Goal: Use online tool/utility: Use online tool/utility

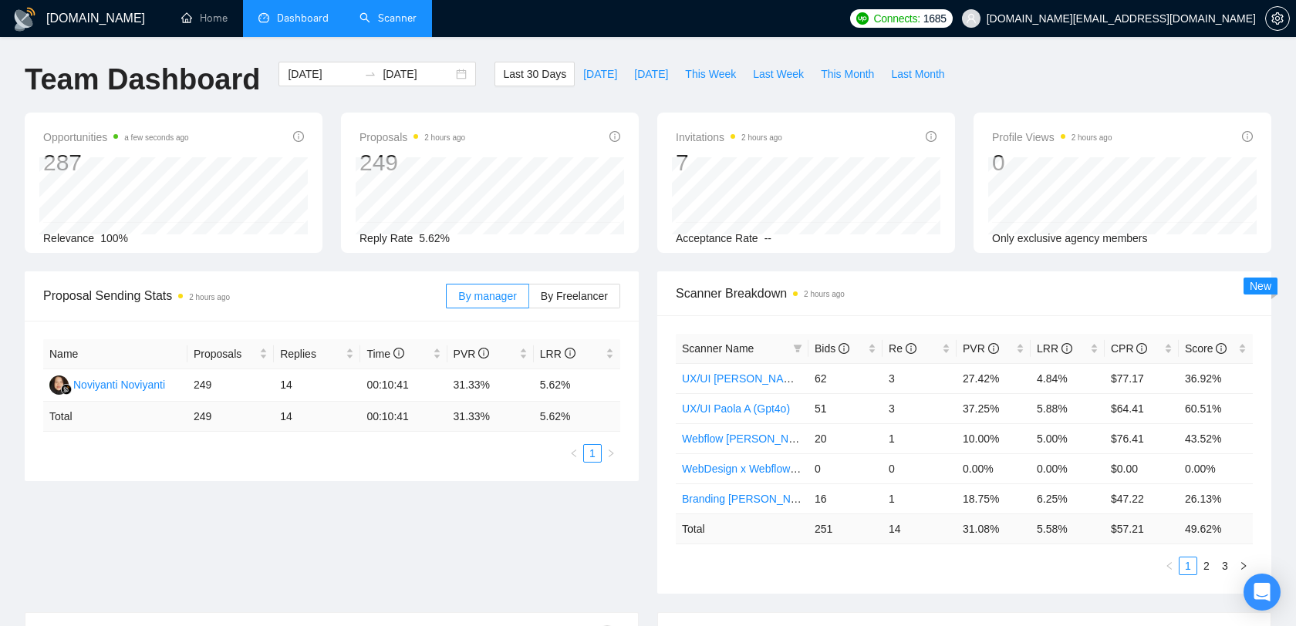
click at [403, 25] on link "Scanner" at bounding box center [387, 18] width 57 height 13
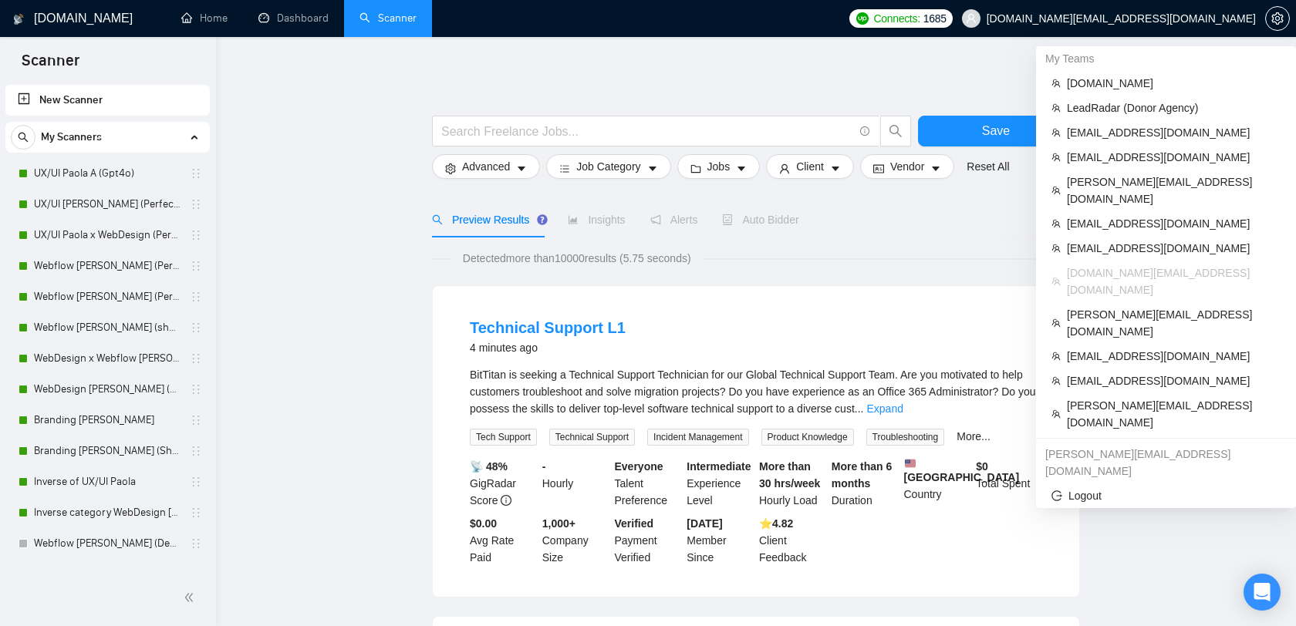
click at [1212, 19] on span "[DOMAIN_NAME][EMAIL_ADDRESS][DOMAIN_NAME]" at bounding box center [1121, 19] width 269 height 0
click at [1135, 133] on span "[EMAIL_ADDRESS][DOMAIN_NAME]" at bounding box center [1174, 132] width 214 height 17
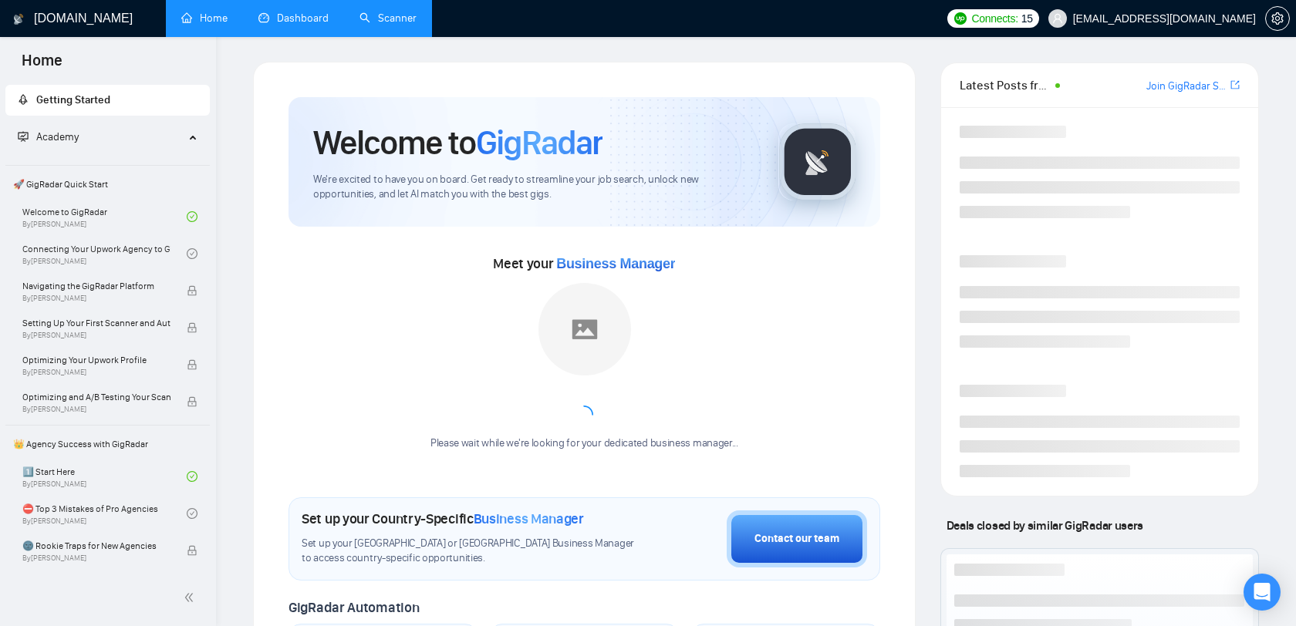
click at [316, 25] on link "Dashboard" at bounding box center [293, 18] width 70 height 13
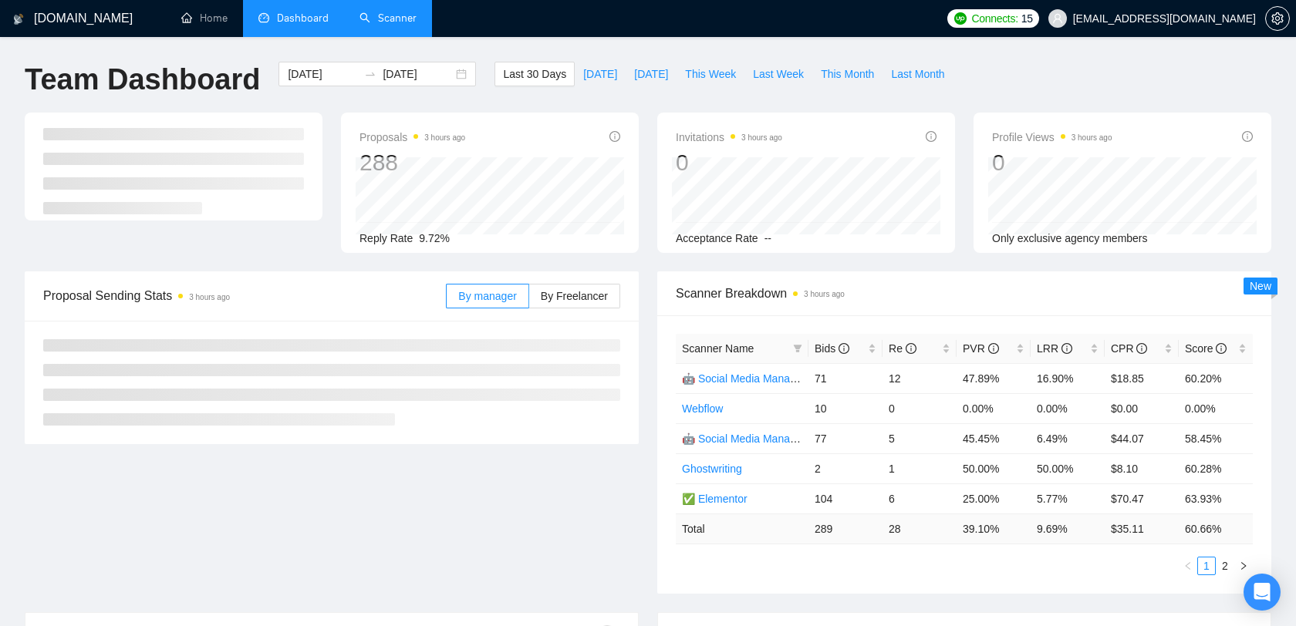
click at [386, 25] on link "Scanner" at bounding box center [387, 18] width 57 height 13
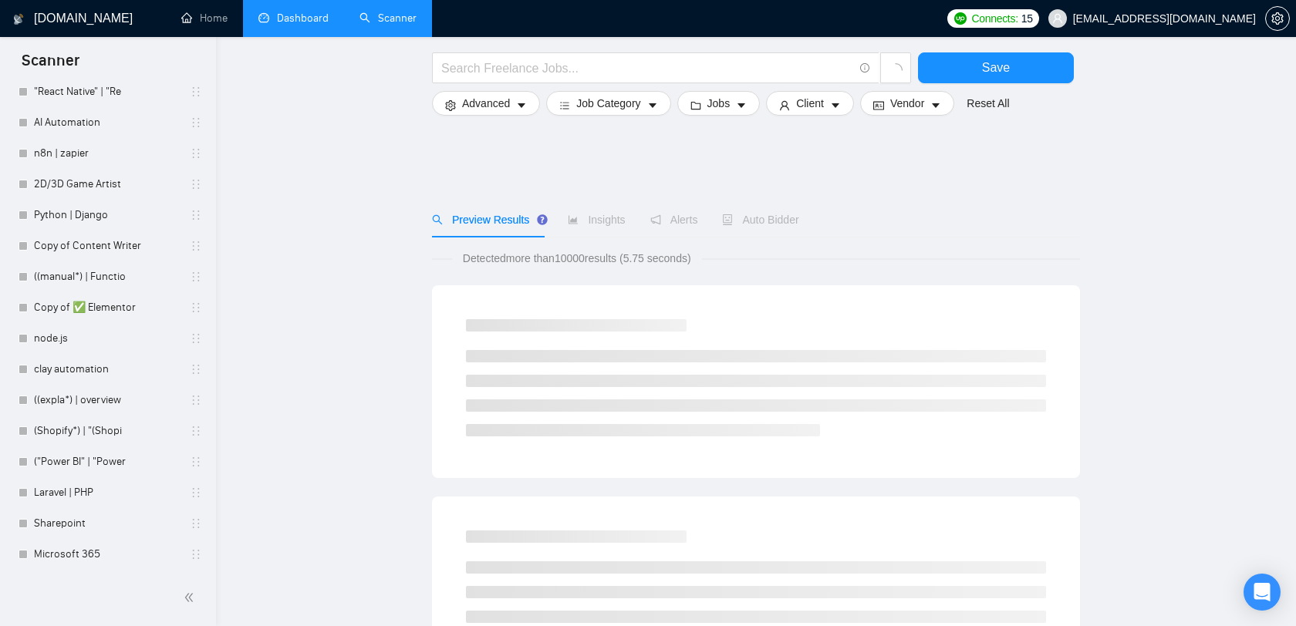
scroll to position [853, 0]
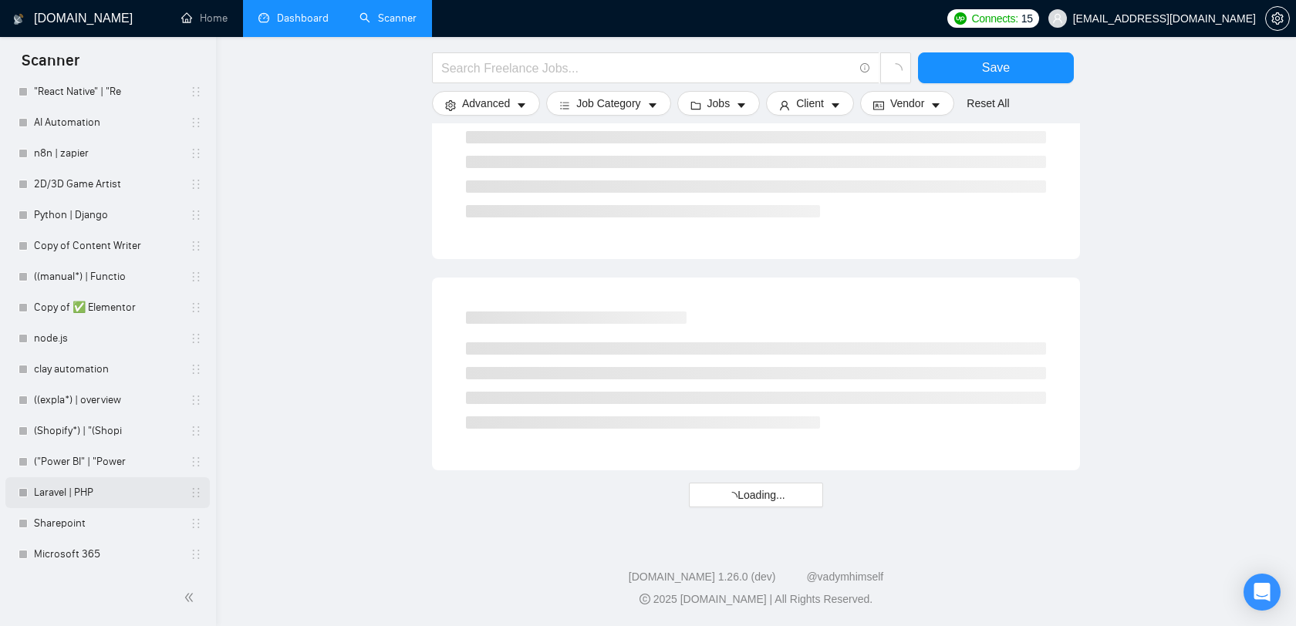
click at [91, 495] on link "Laravel | PHP" at bounding box center [107, 493] width 147 height 31
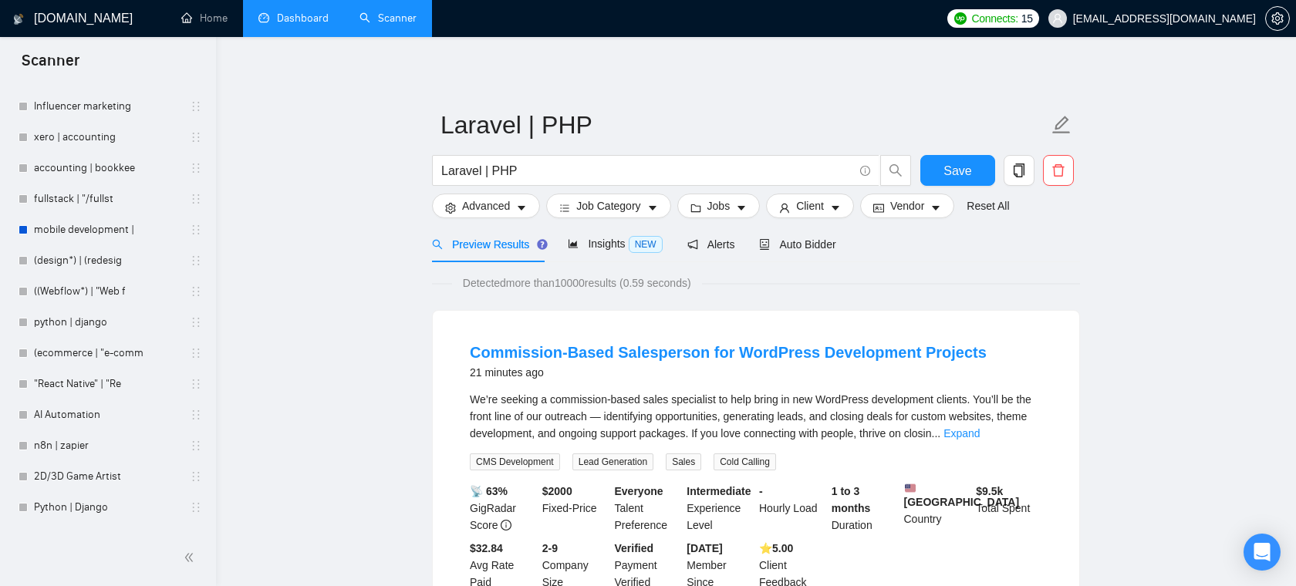
scroll to position [805, 0]
click at [500, 171] on input "Laravel | PHP" at bounding box center [647, 170] width 412 height 19
drag, startPoint x: 85, startPoint y: 316, endPoint x: 300, endPoint y: 368, distance: 221.5
click at [85, 316] on link "python | django" at bounding box center [107, 325] width 147 height 31
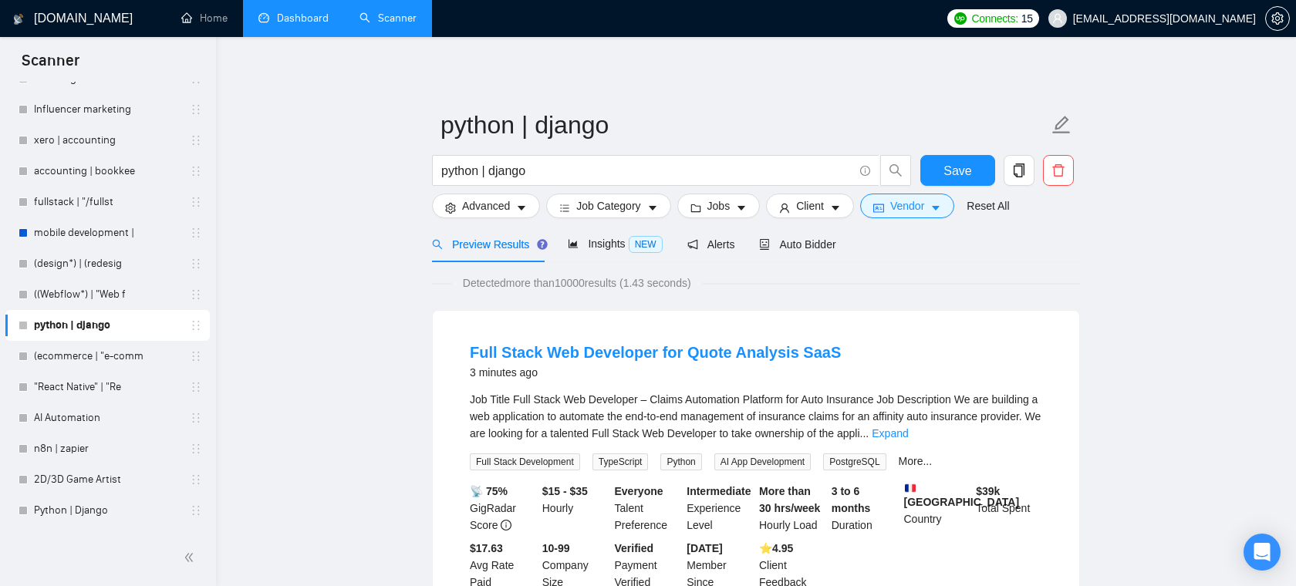
click at [923, 224] on form "python | django python | django Save Advanced Job Category Jobs Client Vendor R…" at bounding box center [756, 163] width 648 height 126
click at [923, 211] on span "Vendor" at bounding box center [907, 205] width 34 height 17
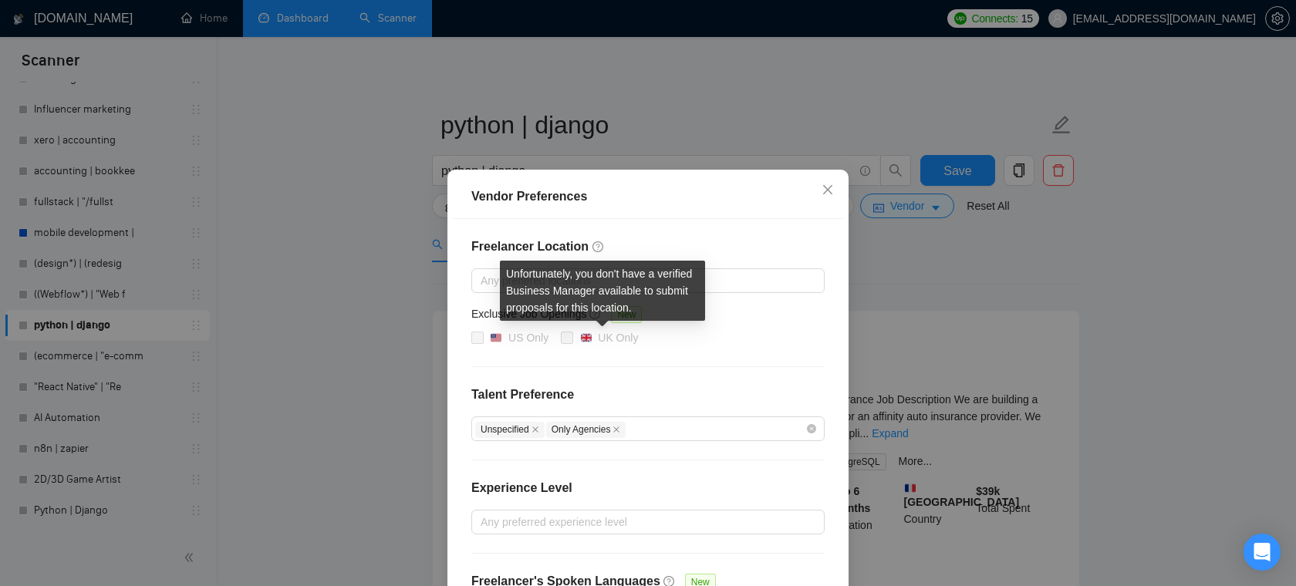
scroll to position [123, 0]
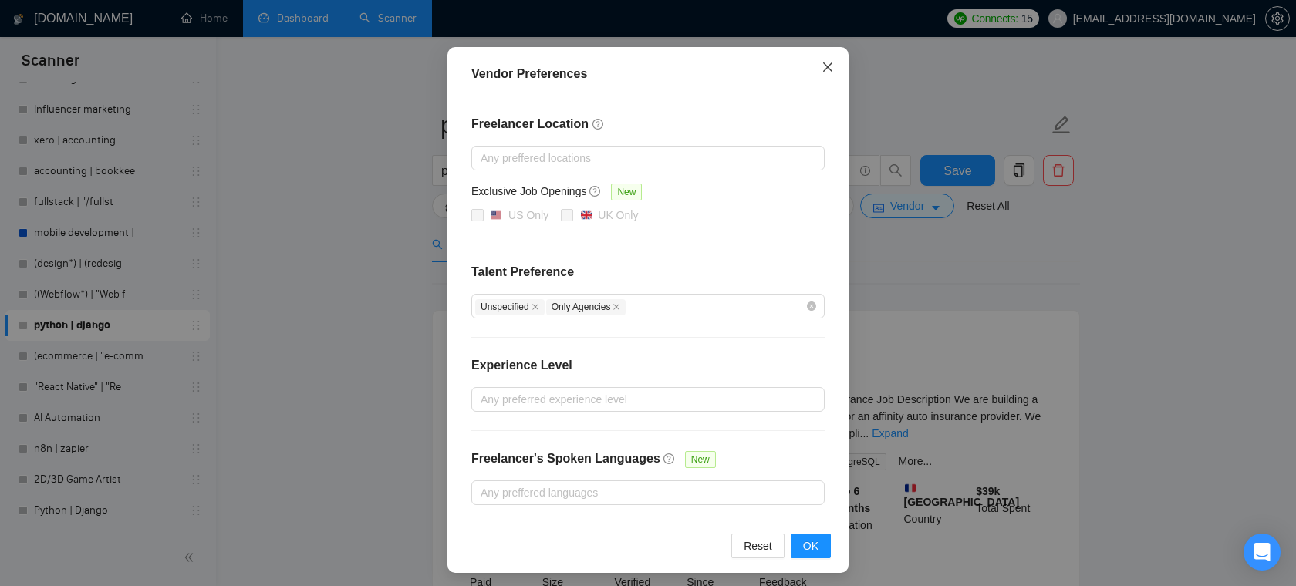
click at [824, 71] on icon "close" at bounding box center [827, 66] width 9 height 9
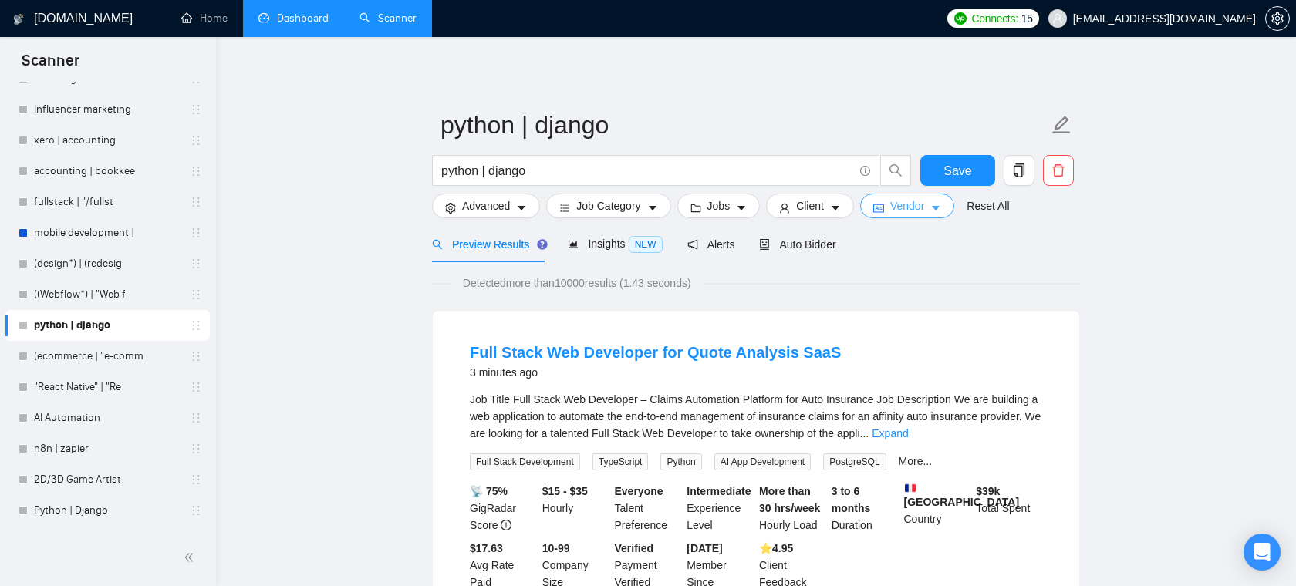
scroll to position [773, 0]
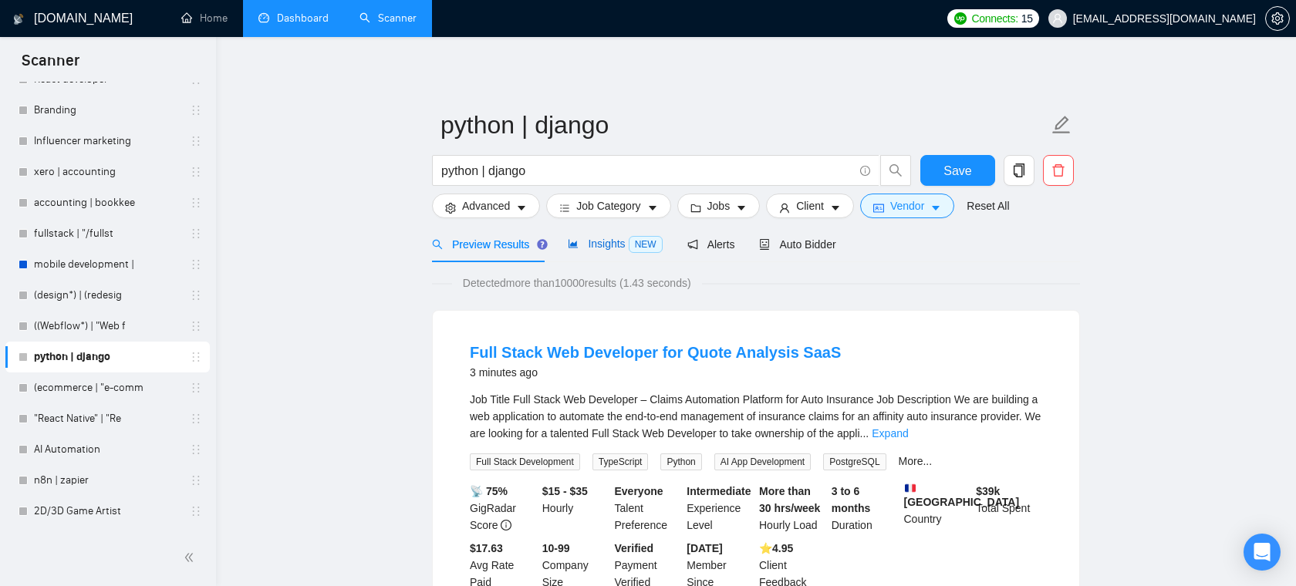
click at [618, 245] on span "Insights NEW" at bounding box center [615, 244] width 94 height 12
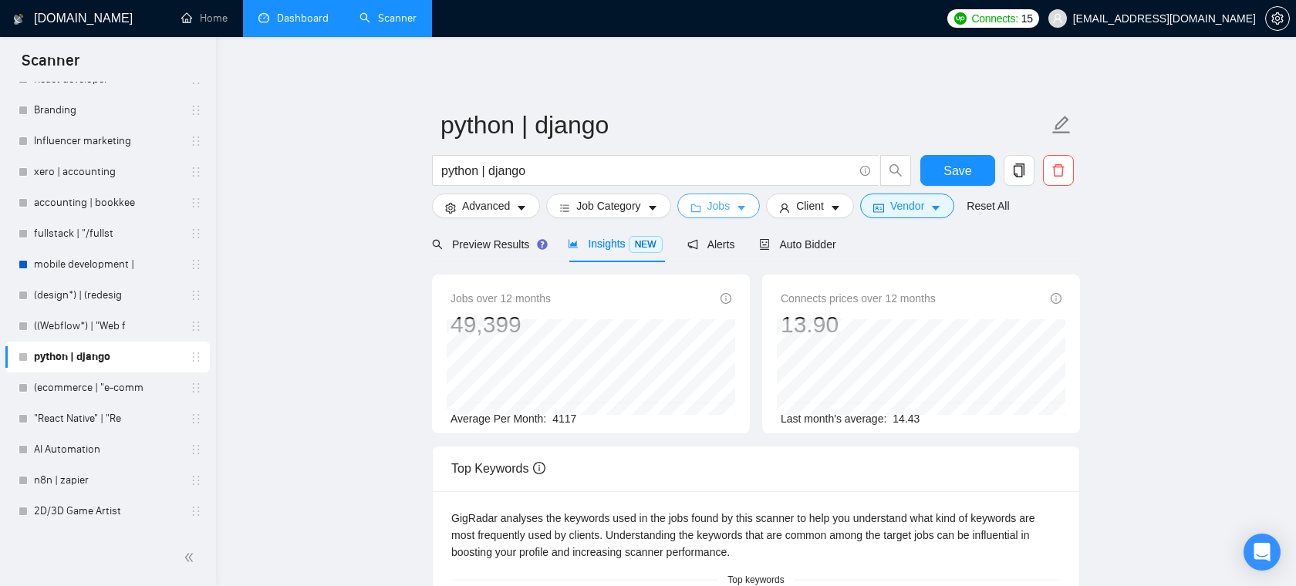
click at [713, 208] on span "Jobs" at bounding box center [718, 205] width 23 height 17
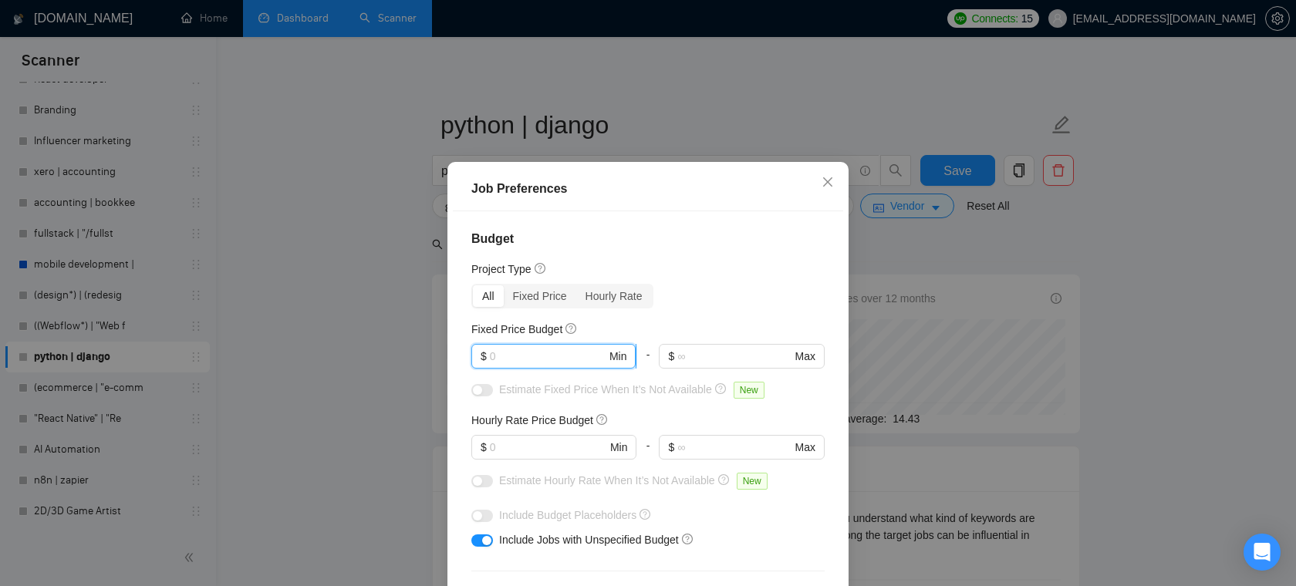
click at [548, 359] on input "text" at bounding box center [548, 356] width 116 height 17
type input "60"
click at [512, 445] on input "text" at bounding box center [548, 447] width 116 height 17
paste input "60"
type input "60"
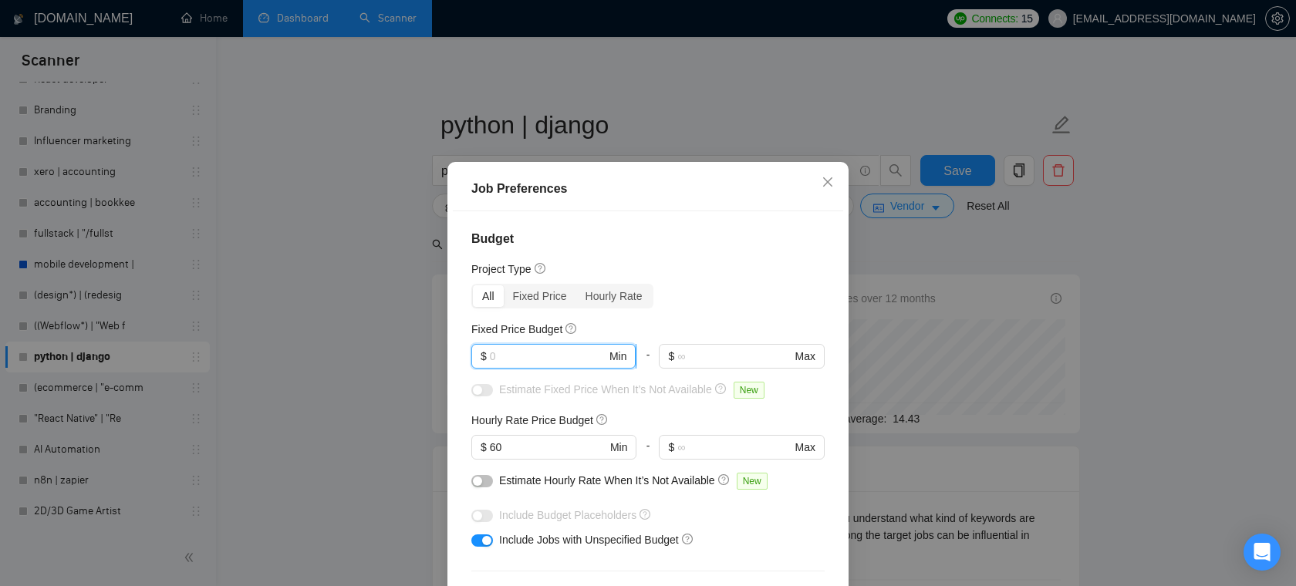
click at [532, 359] on input "text" at bounding box center [548, 356] width 116 height 17
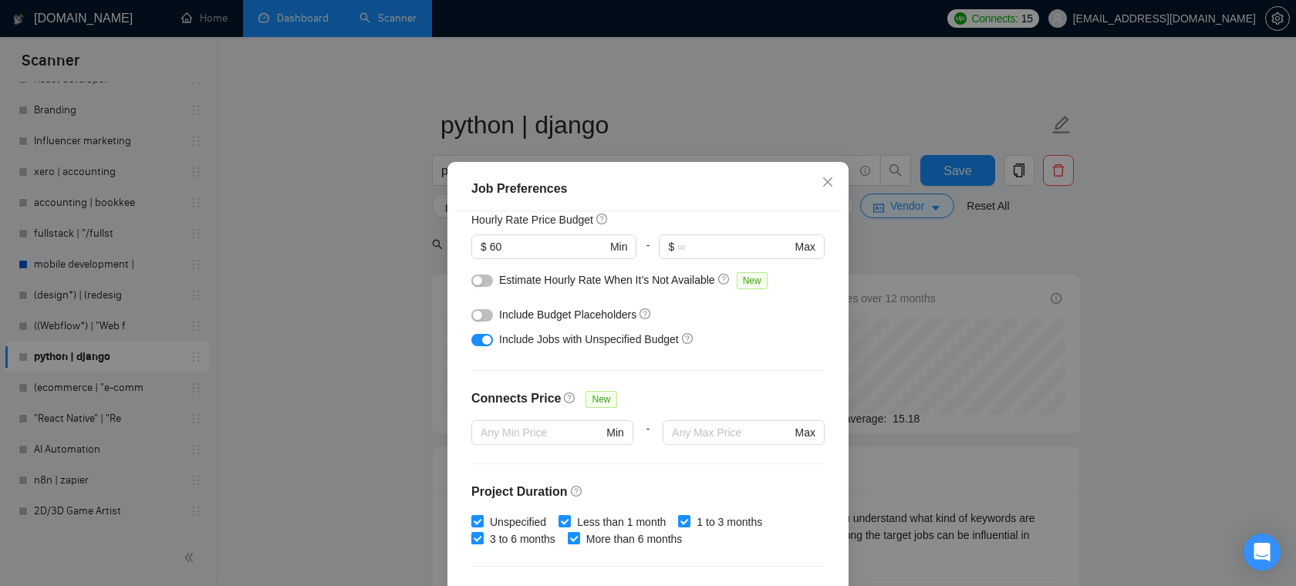
scroll to position [459, 0]
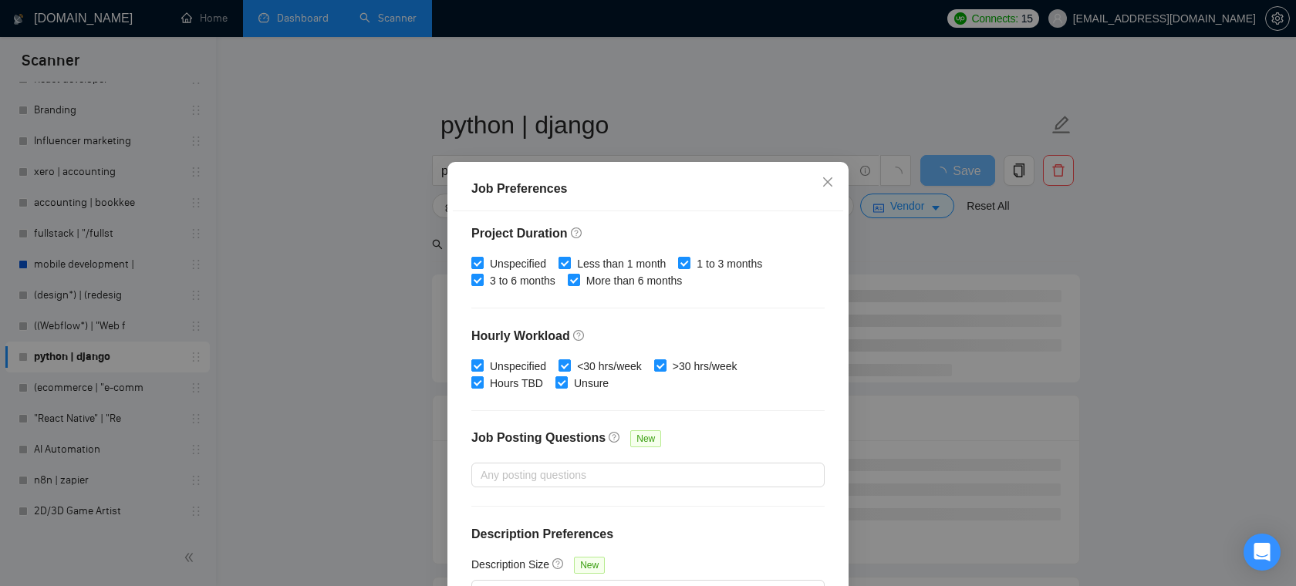
type input "4000"
click at [567, 266] on input "Less than 1 month" at bounding box center [564, 262] width 11 height 11
checkbox input "false"
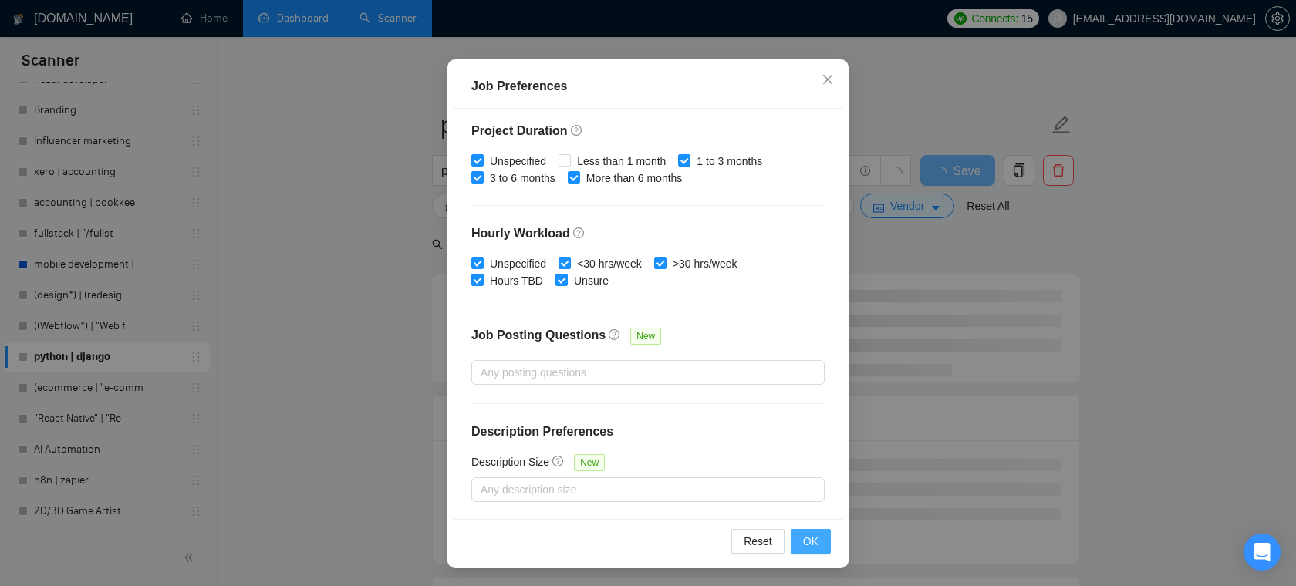
click at [811, 542] on span "OK" at bounding box center [810, 541] width 15 height 17
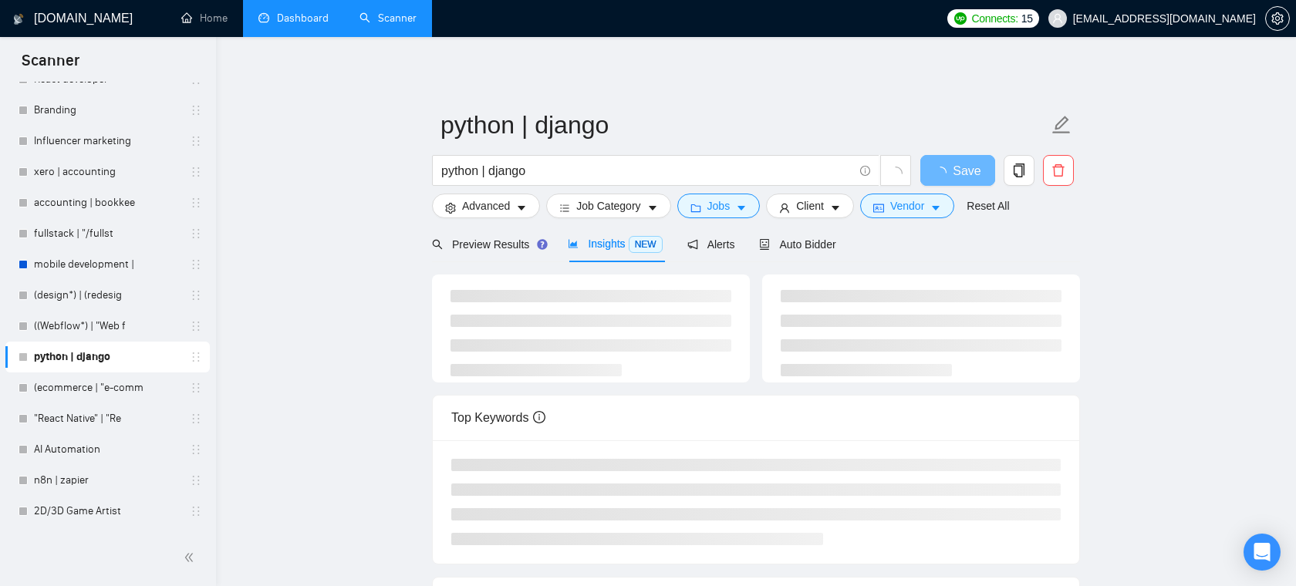
scroll to position [34, 0]
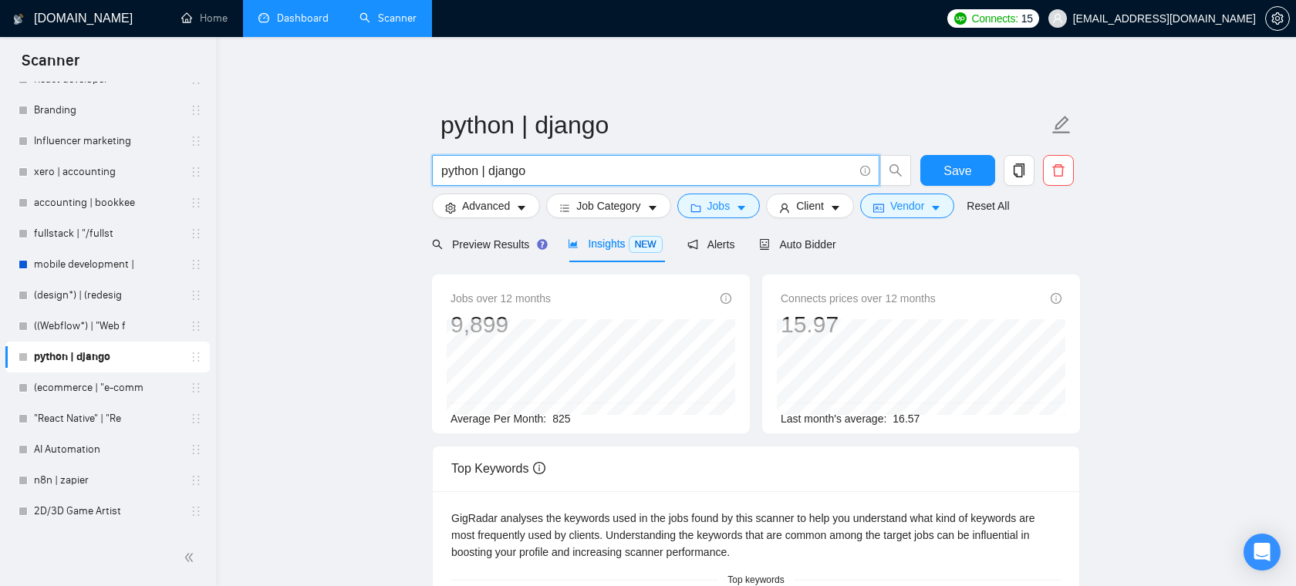
click at [690, 170] on input "python | django" at bounding box center [647, 170] width 412 height 19
click at [818, 208] on span "Client" at bounding box center [810, 205] width 28 height 17
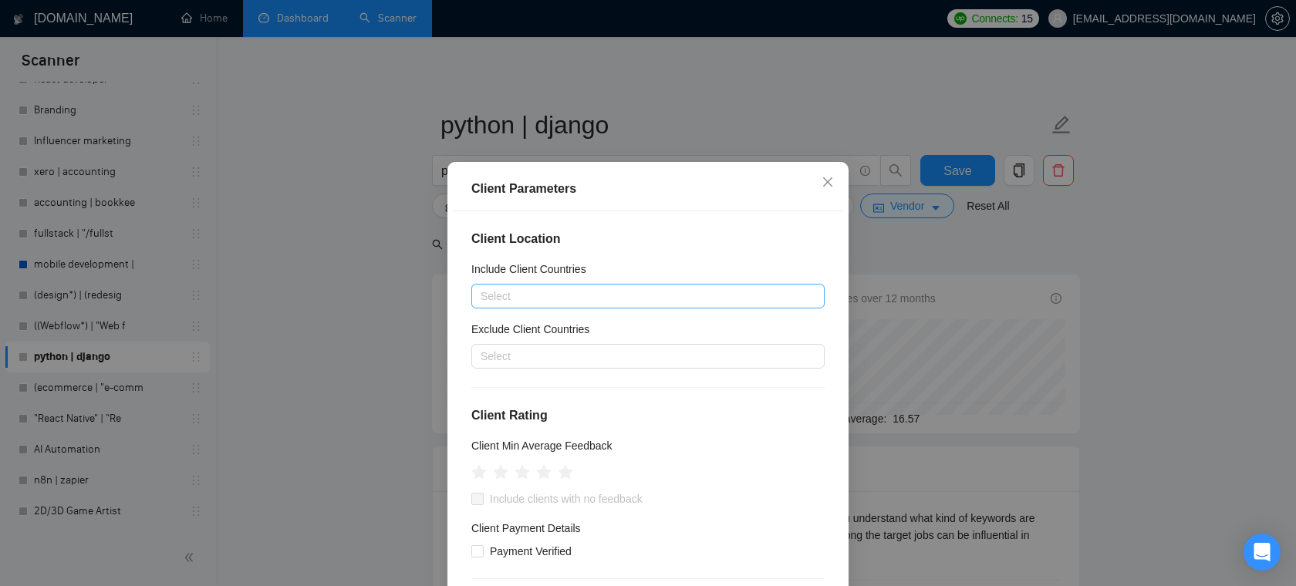
click at [556, 285] on div "Select" at bounding box center [647, 296] width 353 height 25
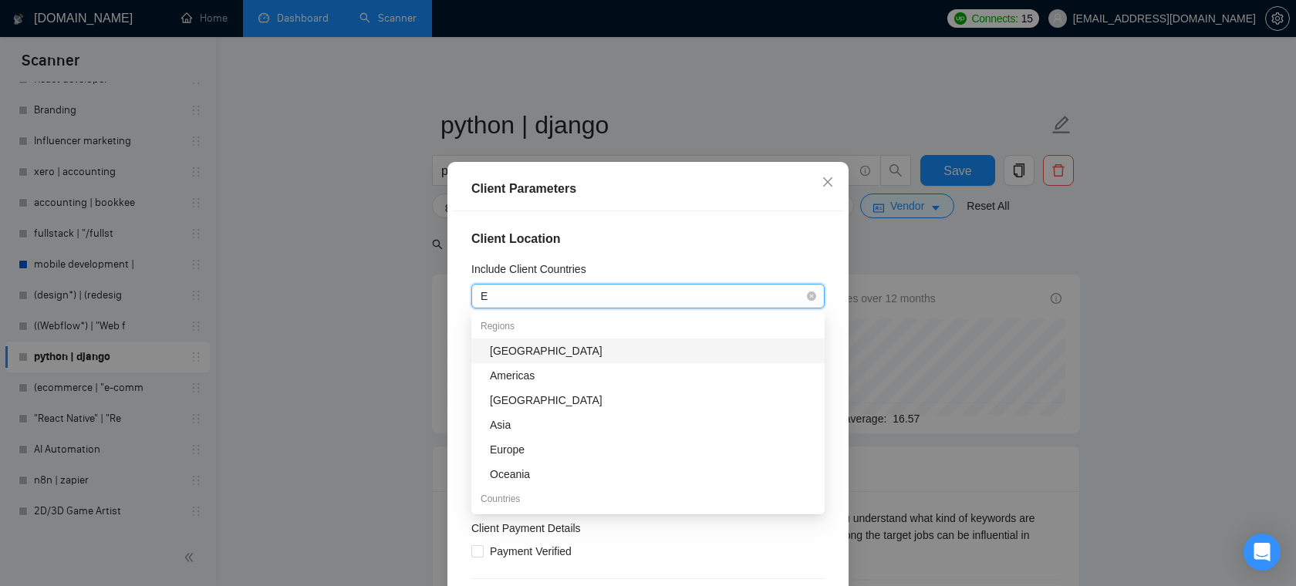
type input "Eu"
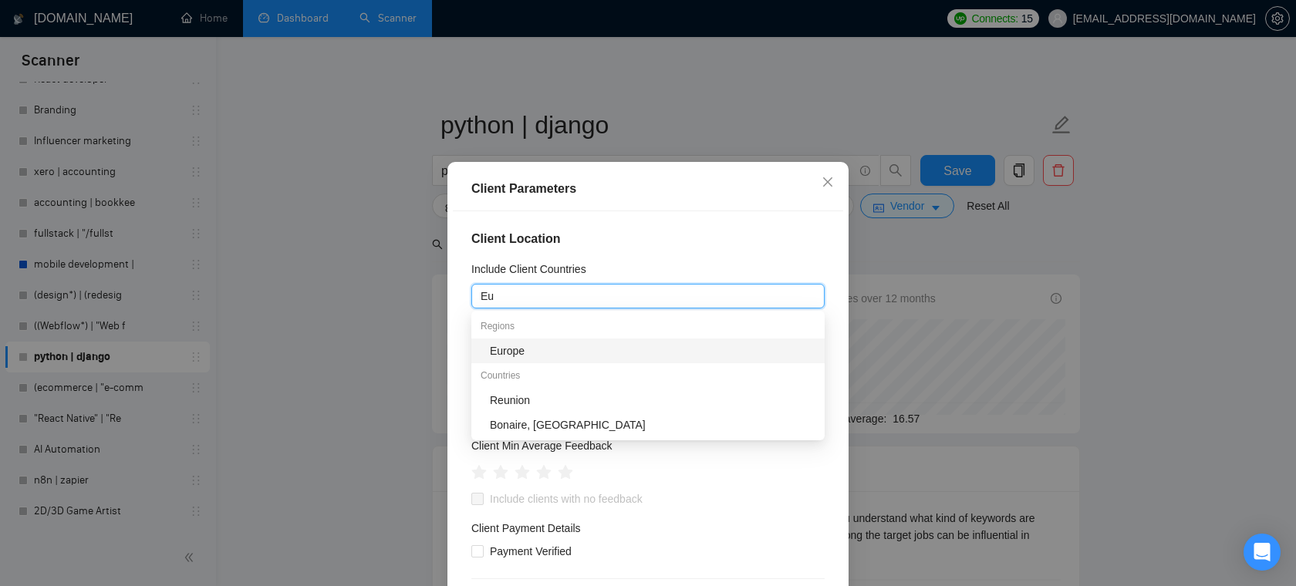
click at [527, 343] on div "Europe" at bounding box center [653, 351] width 326 height 17
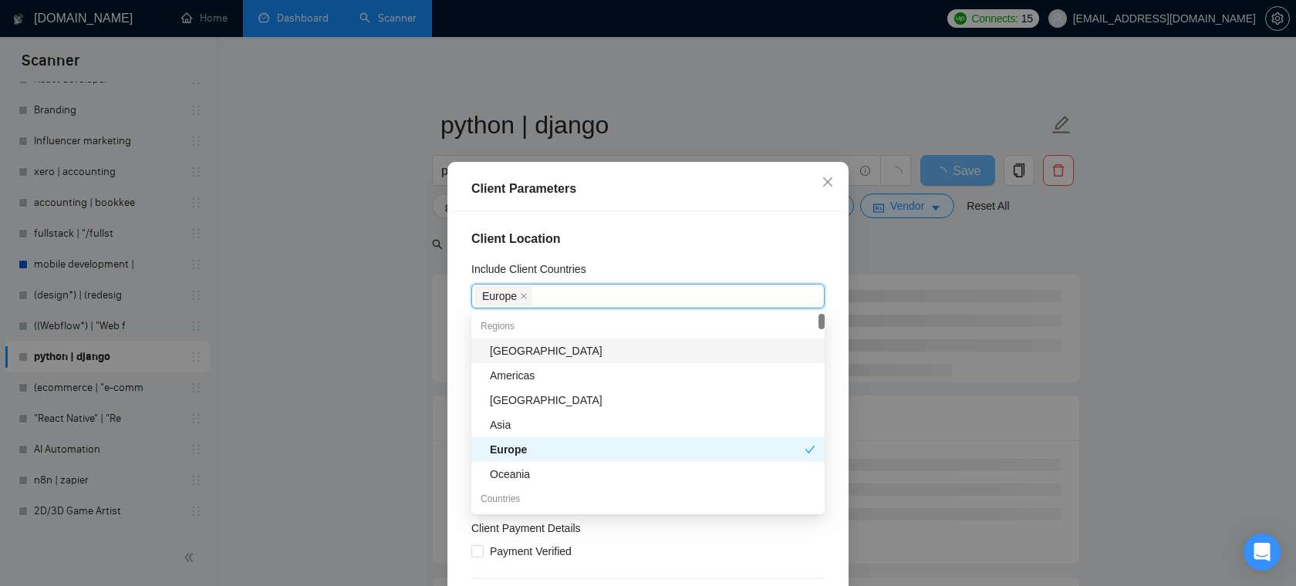
click at [732, 238] on h4 "Client Location" at bounding box center [647, 239] width 353 height 19
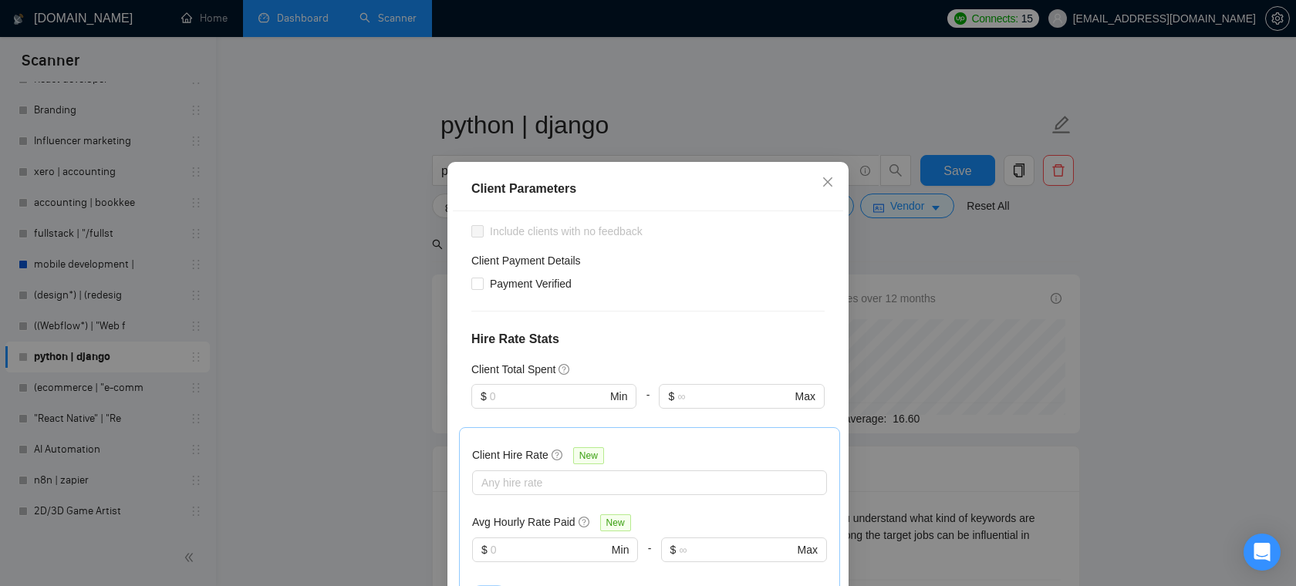
scroll to position [255, 0]
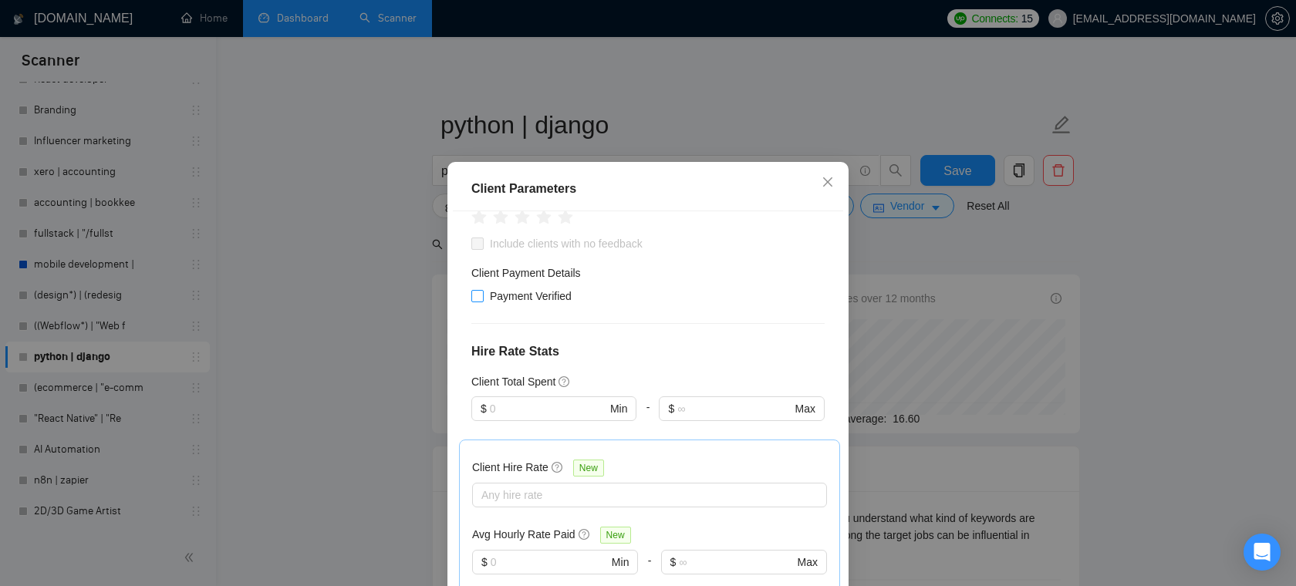
click at [529, 291] on span "Payment Verified" at bounding box center [531, 296] width 94 height 17
click at [482, 291] on input "Payment Verified" at bounding box center [476, 295] width 11 height 11
checkbox input "true"
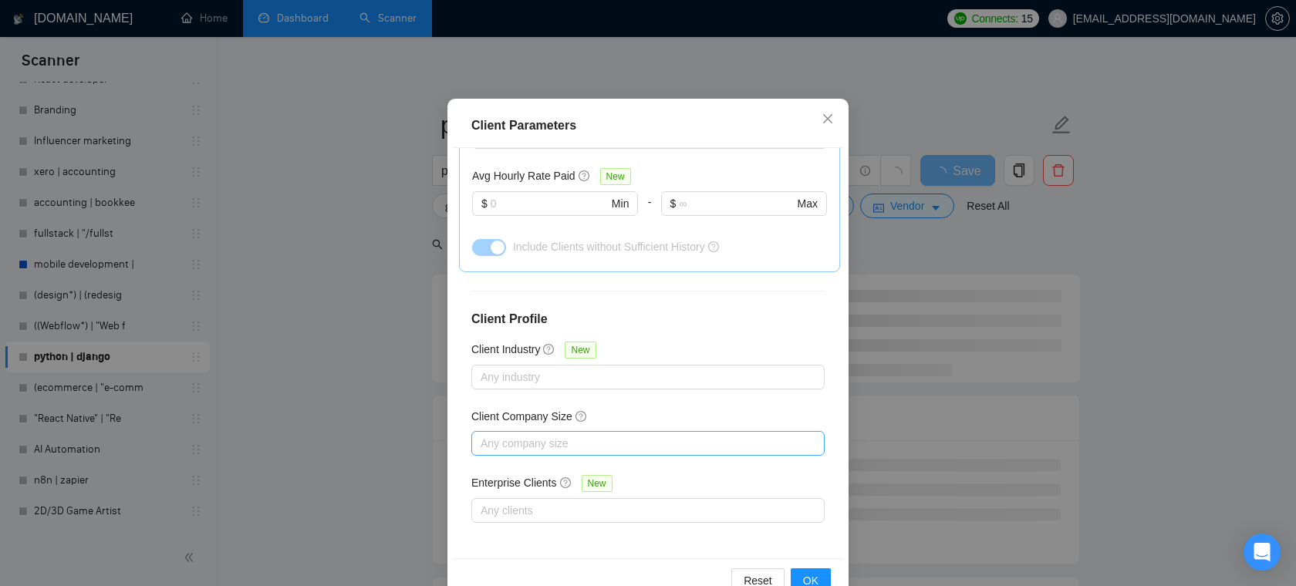
scroll to position [103, 0]
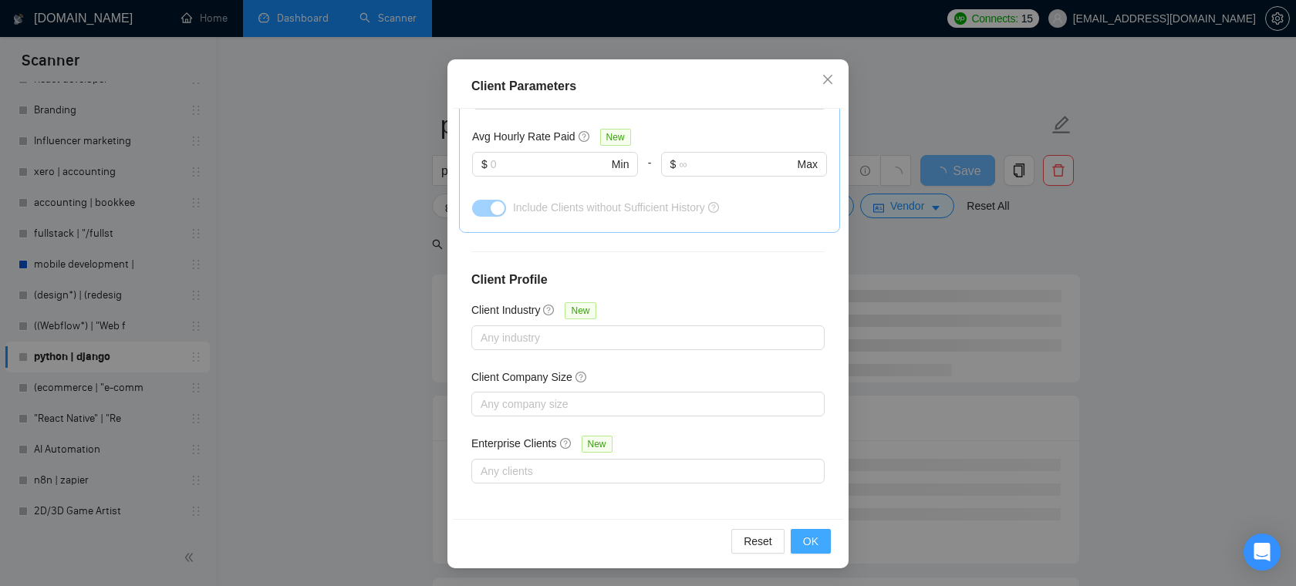
click at [807, 544] on span "OK" at bounding box center [810, 541] width 15 height 17
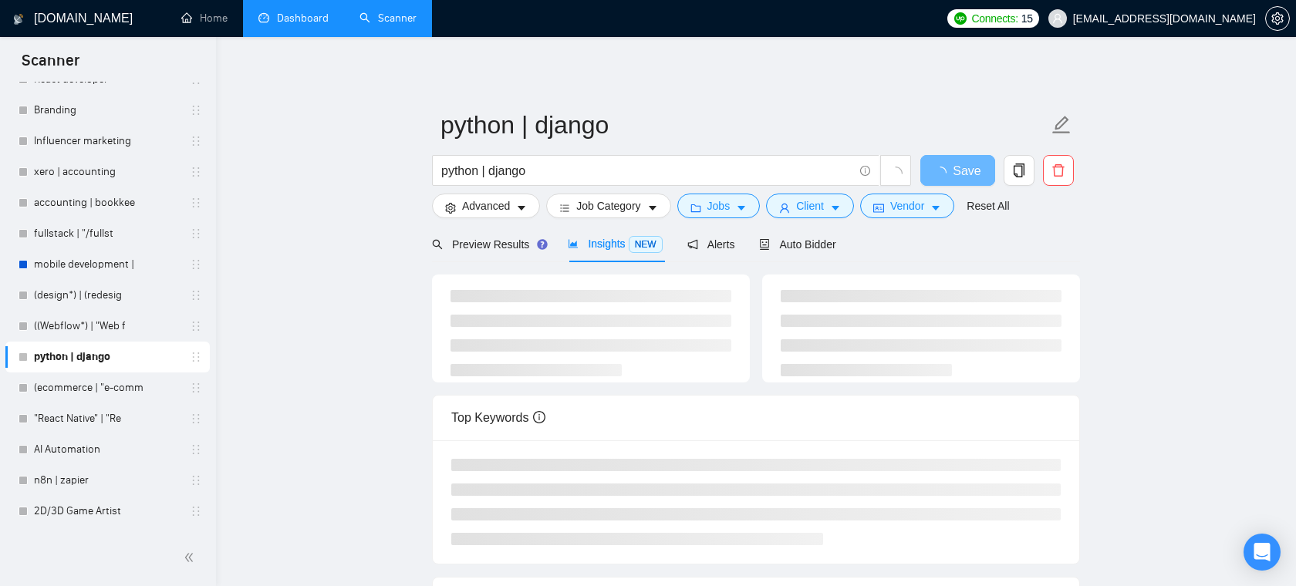
scroll to position [34, 0]
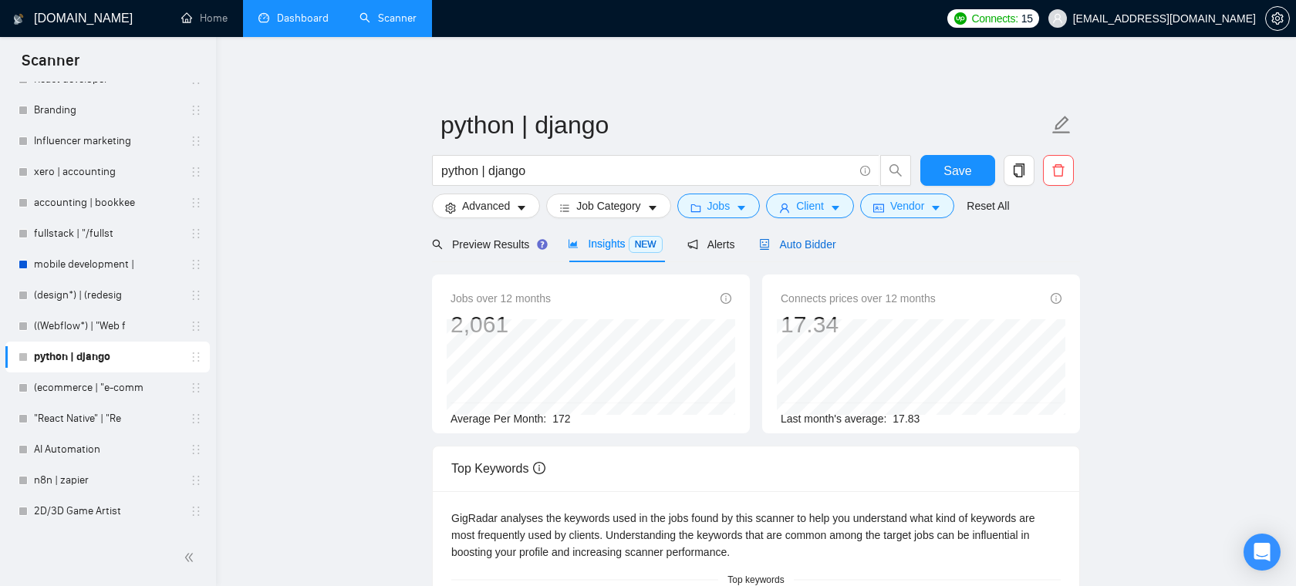
click at [825, 245] on span "Auto Bidder" at bounding box center [797, 244] width 76 height 12
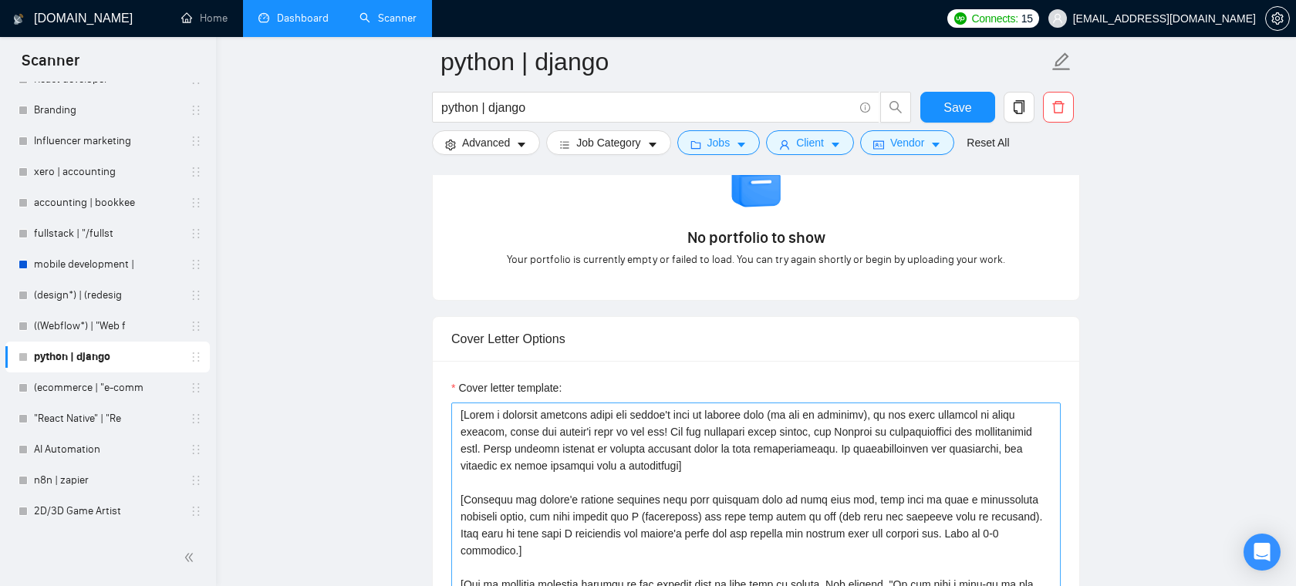
scroll to position [1391, 0]
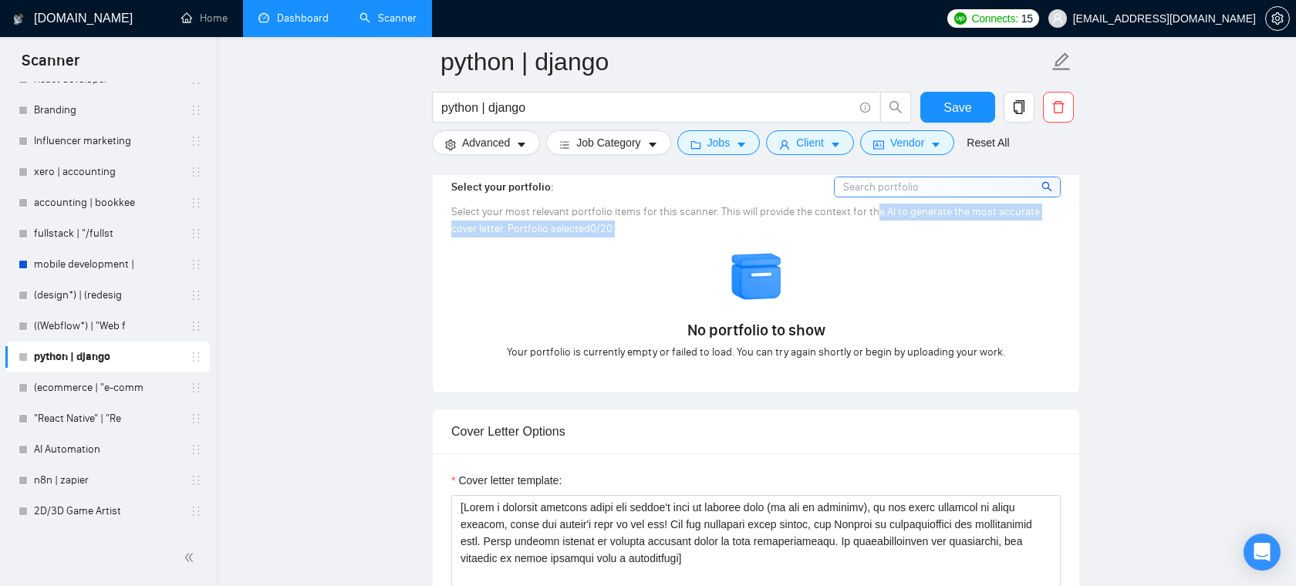
drag, startPoint x: 801, startPoint y: 221, endPoint x: 872, endPoint y: 214, distance: 72.0
click at [872, 214] on div "Select your most relevant portfolio items for this scanner. This will provide t…" at bounding box center [755, 221] width 609 height 34
click at [880, 219] on div "Select your most relevant portfolio items for this scanner. This will provide t…" at bounding box center [755, 221] width 609 height 34
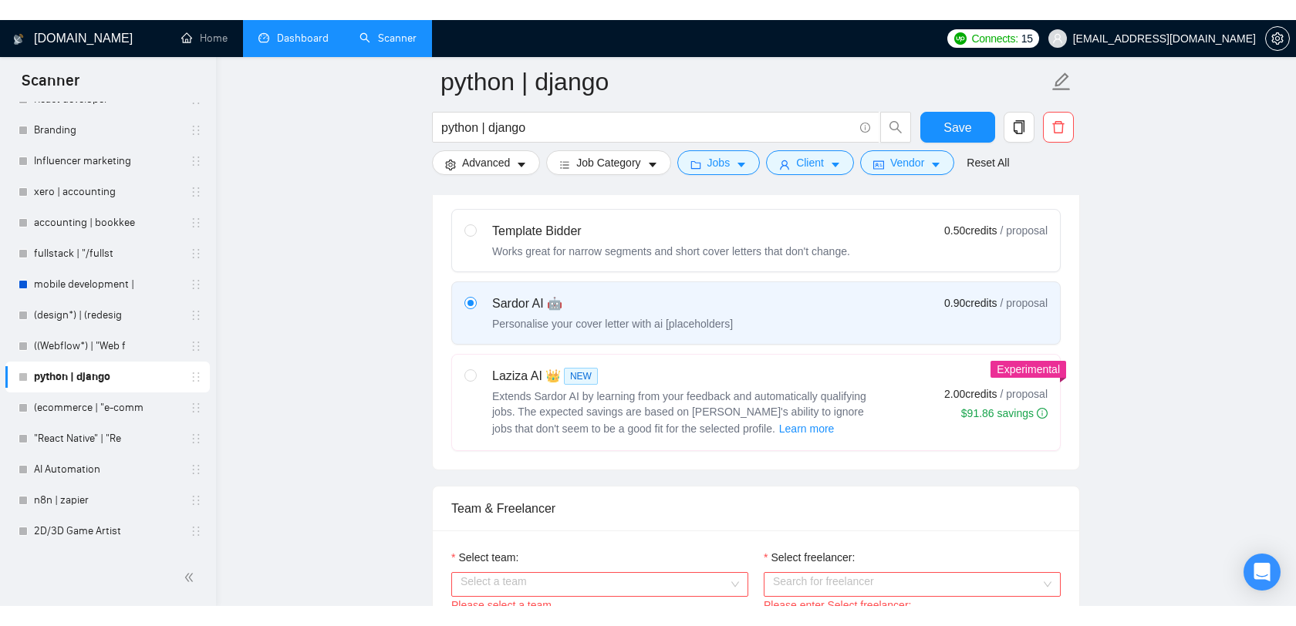
scroll to position [734, 0]
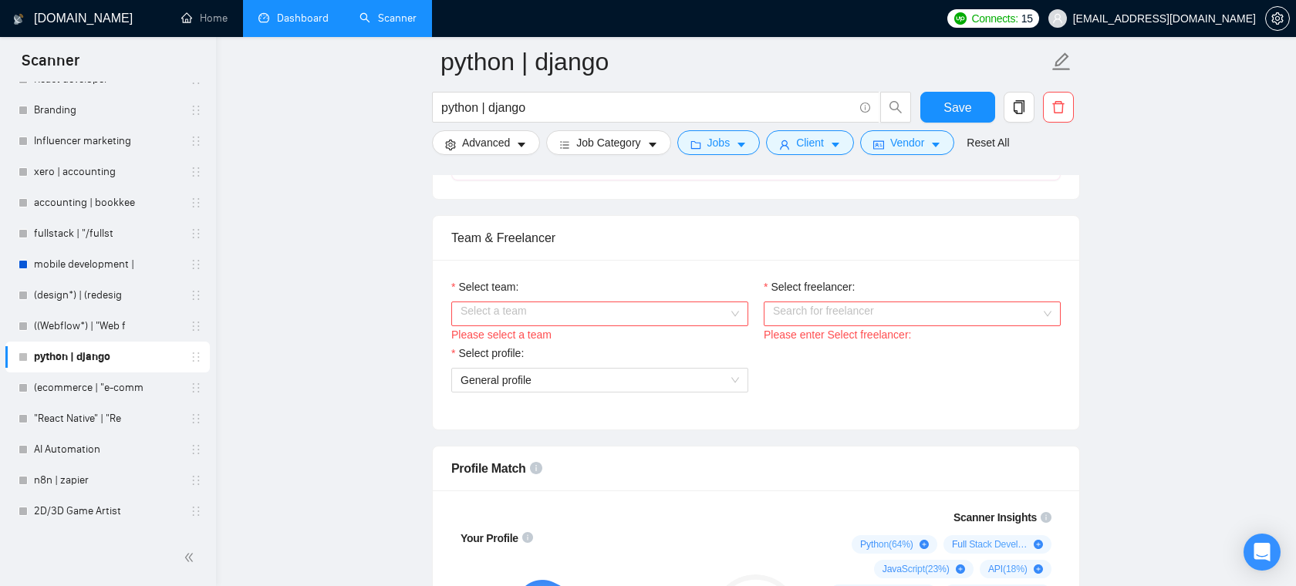
click at [528, 319] on input "Select team:" at bounding box center [595, 313] width 268 height 23
click at [523, 350] on div "Areia Consulting" at bounding box center [600, 344] width 278 height 17
click at [822, 314] on input "Select freelancer:" at bounding box center [907, 313] width 268 height 23
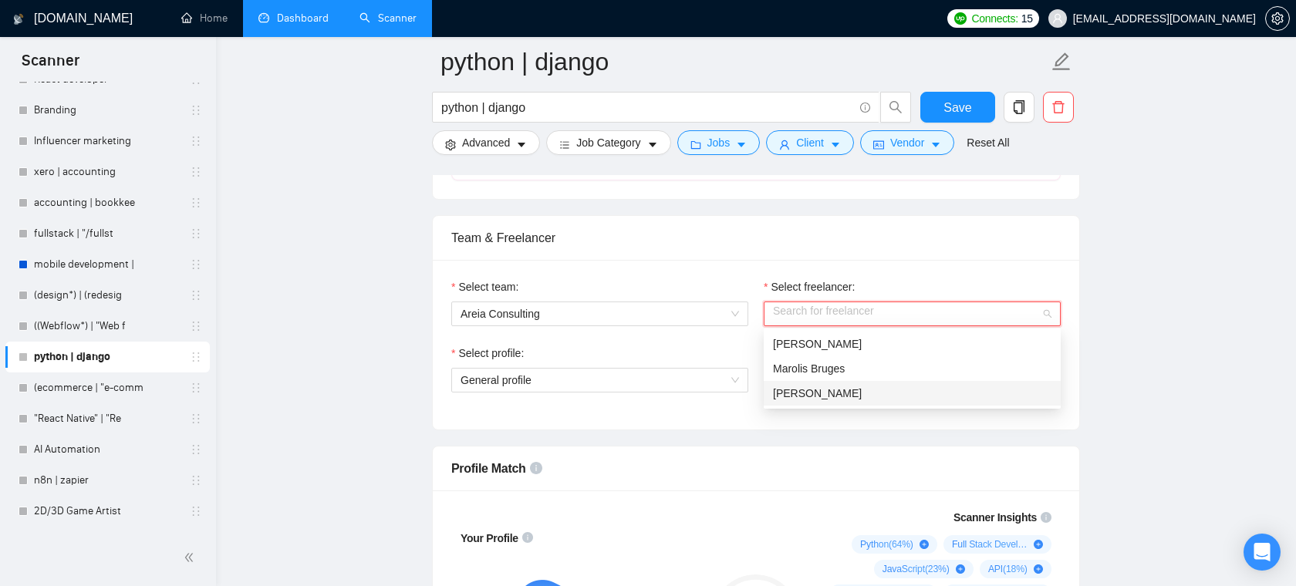
click at [822, 400] on div "[PERSON_NAME]" at bounding box center [912, 393] width 278 height 17
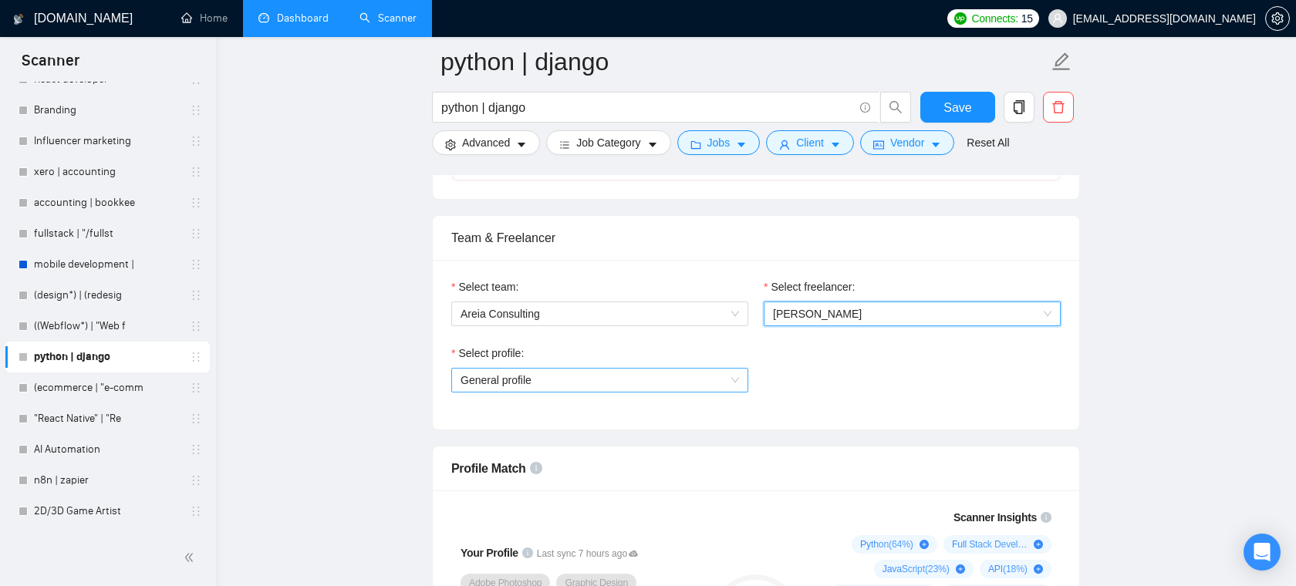
click at [622, 376] on span "General profile" at bounding box center [600, 380] width 278 height 23
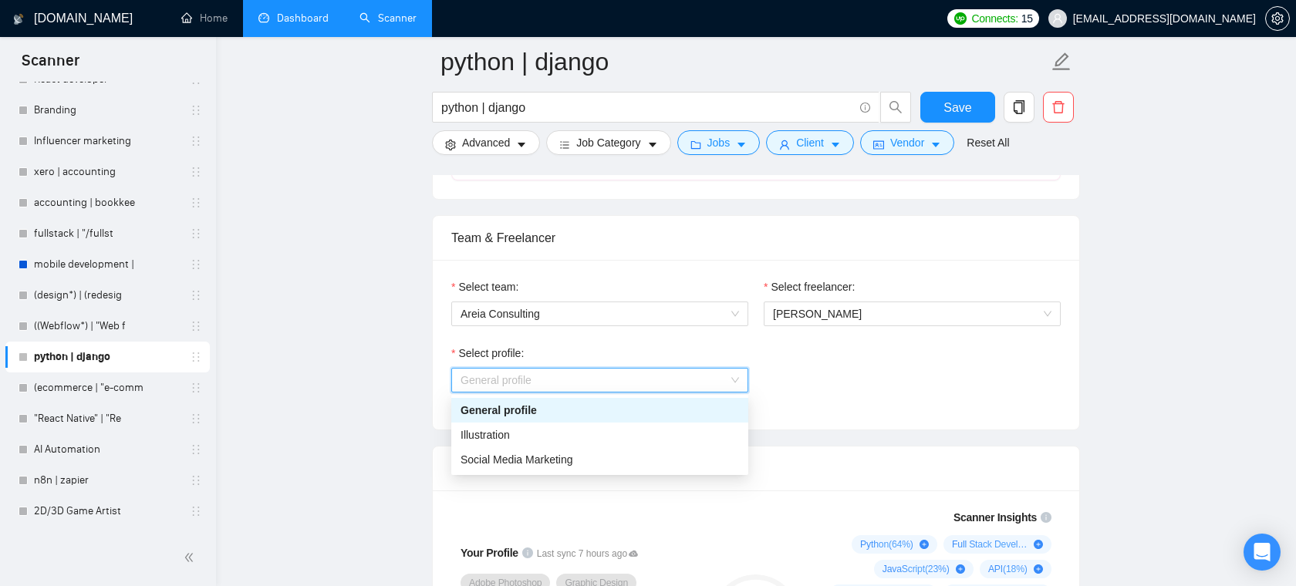
click at [827, 362] on div "Select profile: General profile" at bounding box center [756, 378] width 625 height 66
